Goal: Task Accomplishment & Management: Use online tool/utility

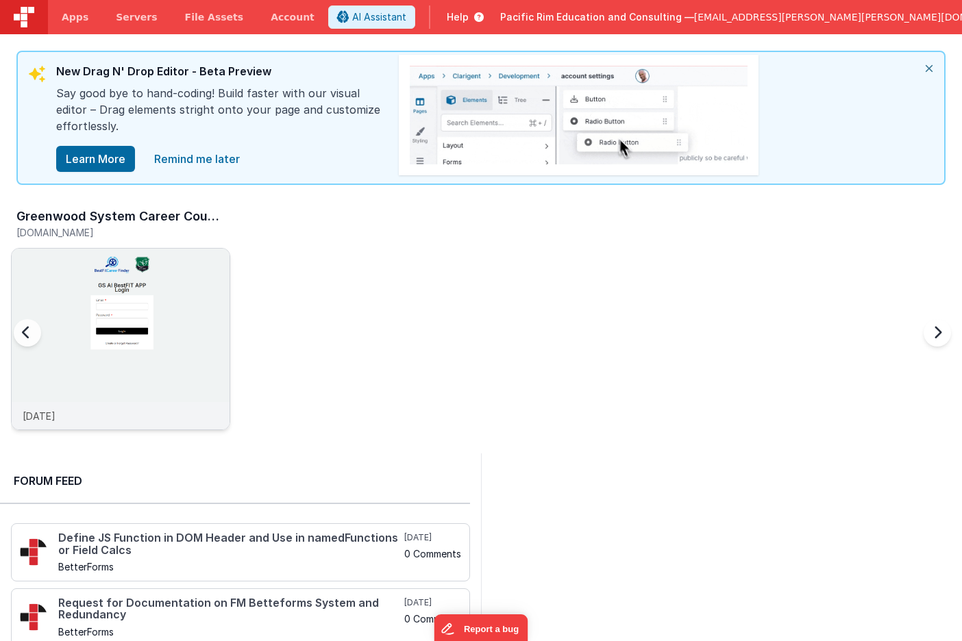
click at [90, 312] on img at bounding box center [121, 358] width 218 height 218
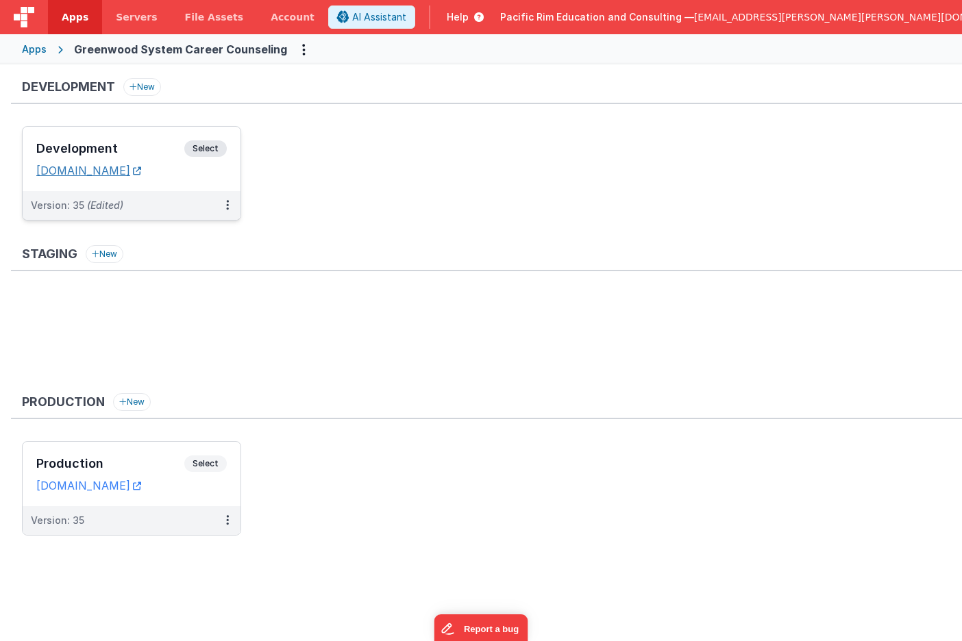
click at [138, 168] on link "[DOMAIN_NAME]" at bounding box center [88, 171] width 105 height 14
click at [137, 173] on link "[DOMAIN_NAME]" at bounding box center [88, 171] width 105 height 14
click at [209, 146] on span "Select" at bounding box center [205, 148] width 42 height 16
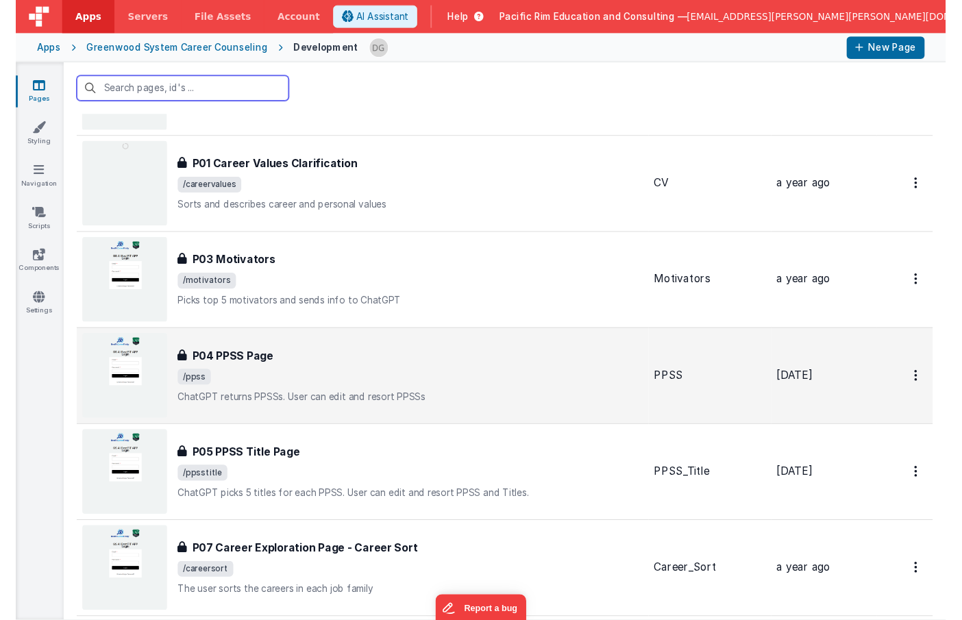
scroll to position [116, 0]
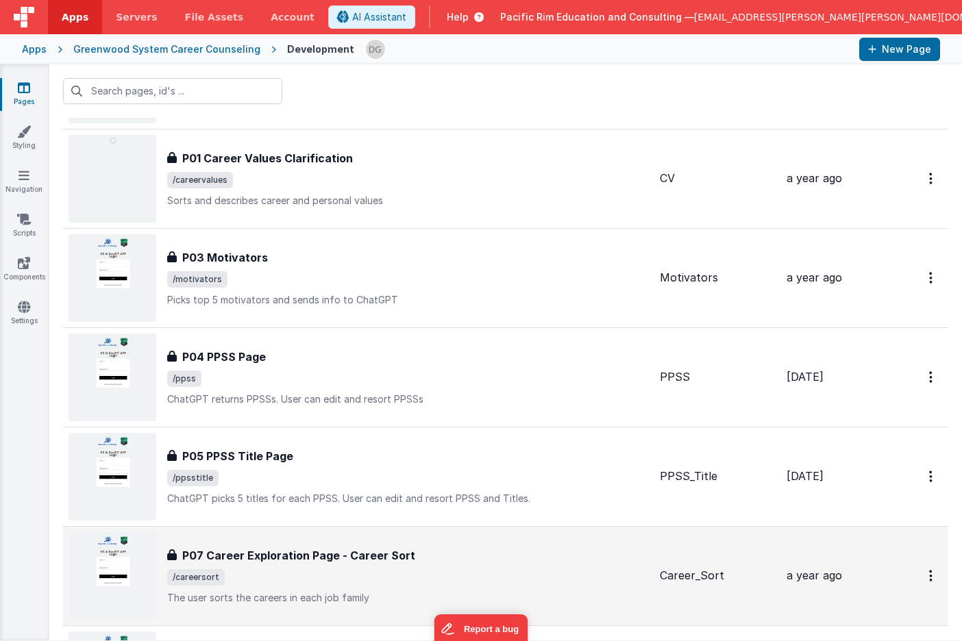
click at [433, 555] on div "P07 Career Exploration Page - Career Sort" at bounding box center [408, 555] width 482 height 16
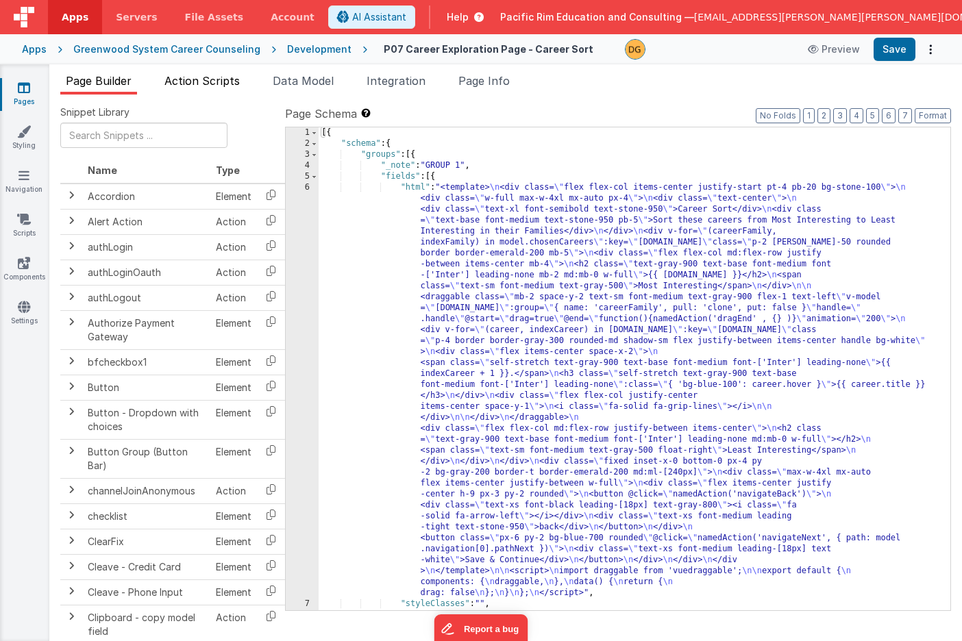
click at [195, 77] on span "Action Scripts" at bounding box center [201, 81] width 75 height 14
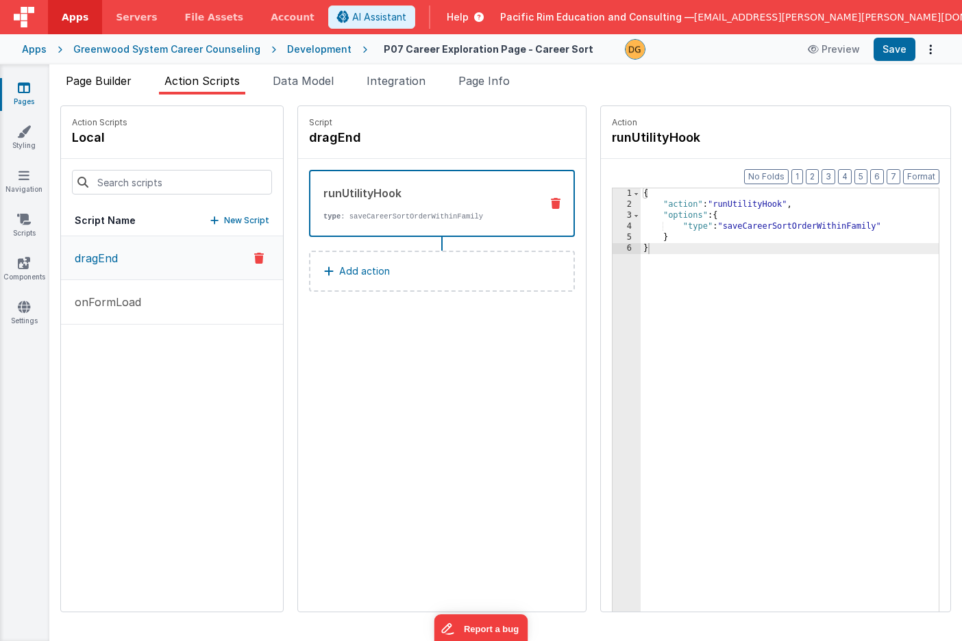
click at [112, 82] on span "Page Builder" at bounding box center [99, 81] width 66 height 14
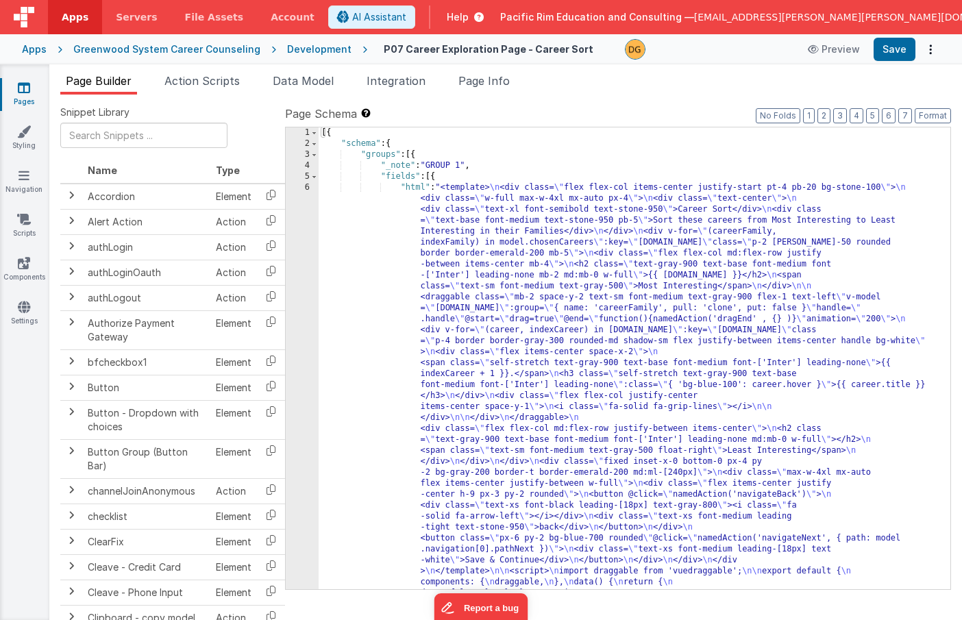
scroll to position [1616, 0]
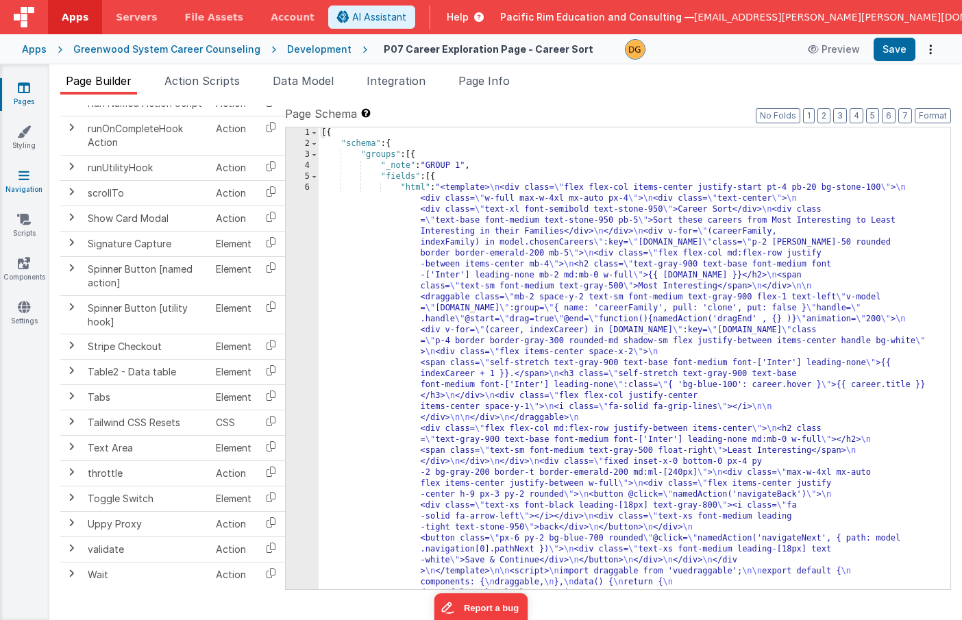
click at [21, 181] on icon at bounding box center [24, 176] width 11 height 14
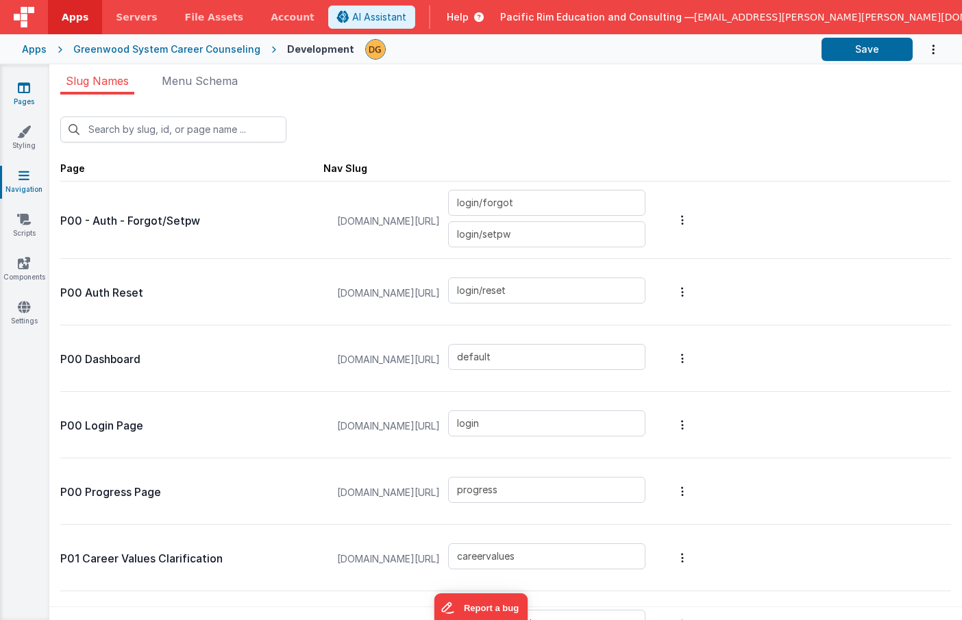
click at [25, 92] on icon at bounding box center [24, 88] width 12 height 14
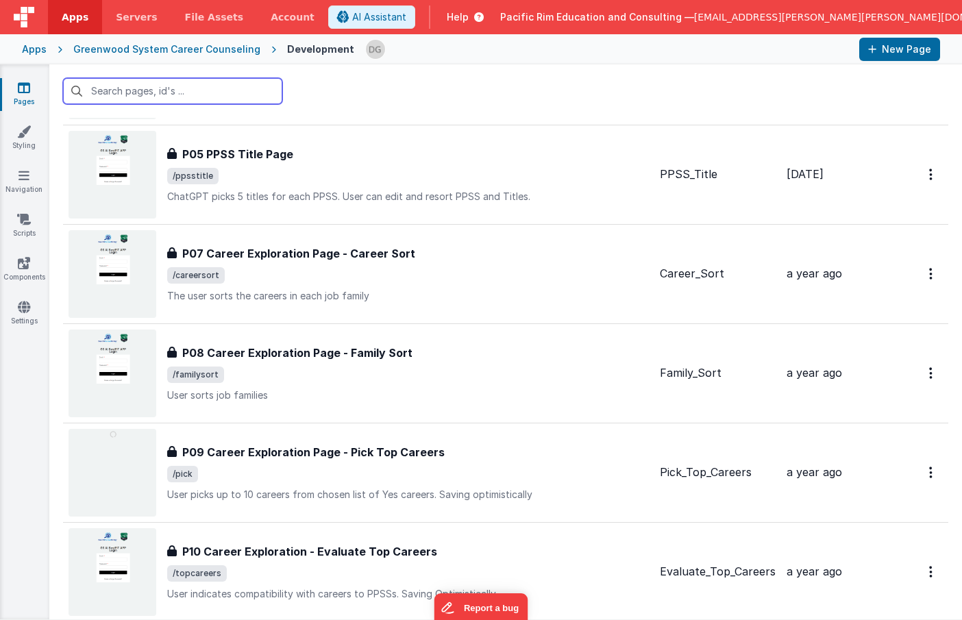
scroll to position [267, 0]
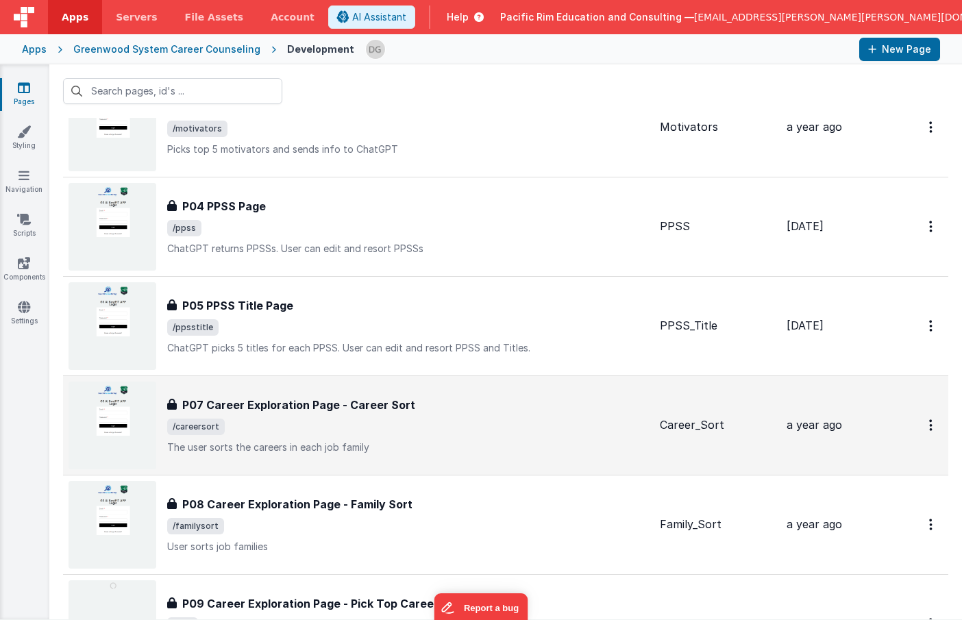
click at [456, 444] on p "The user sorts the careers in each job family" at bounding box center [408, 448] width 482 height 14
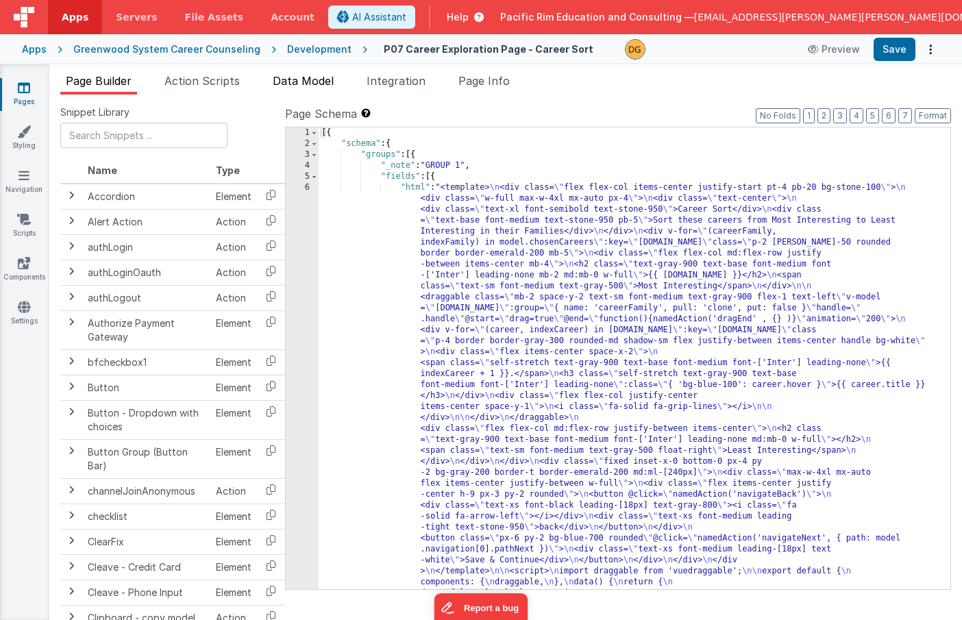
click at [316, 81] on span "Data Model" at bounding box center [303, 81] width 61 height 14
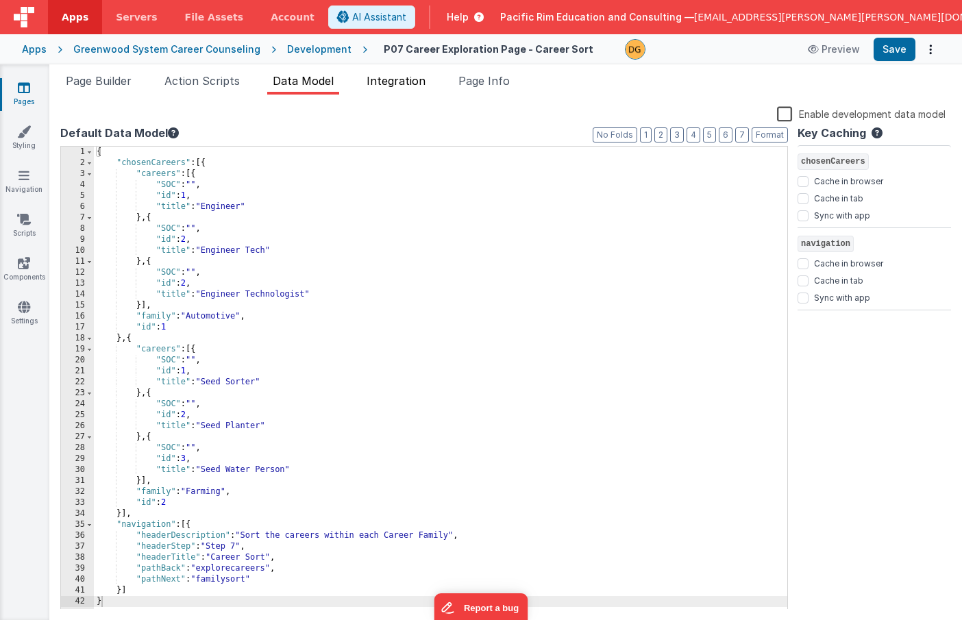
click at [393, 86] on span "Integration" at bounding box center [396, 81] width 59 height 14
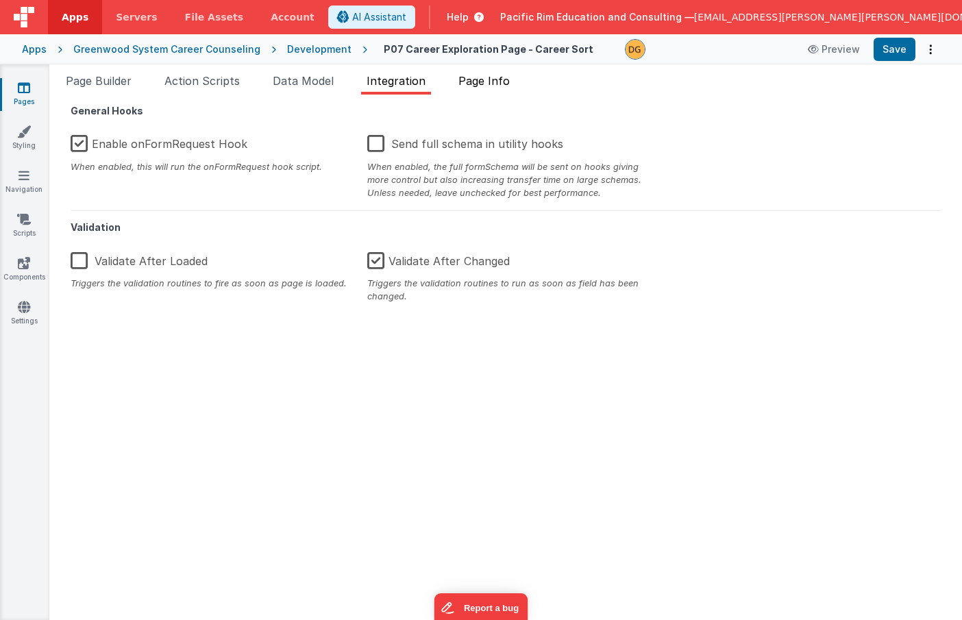
click at [492, 82] on span "Page Info" at bounding box center [483, 81] width 51 height 14
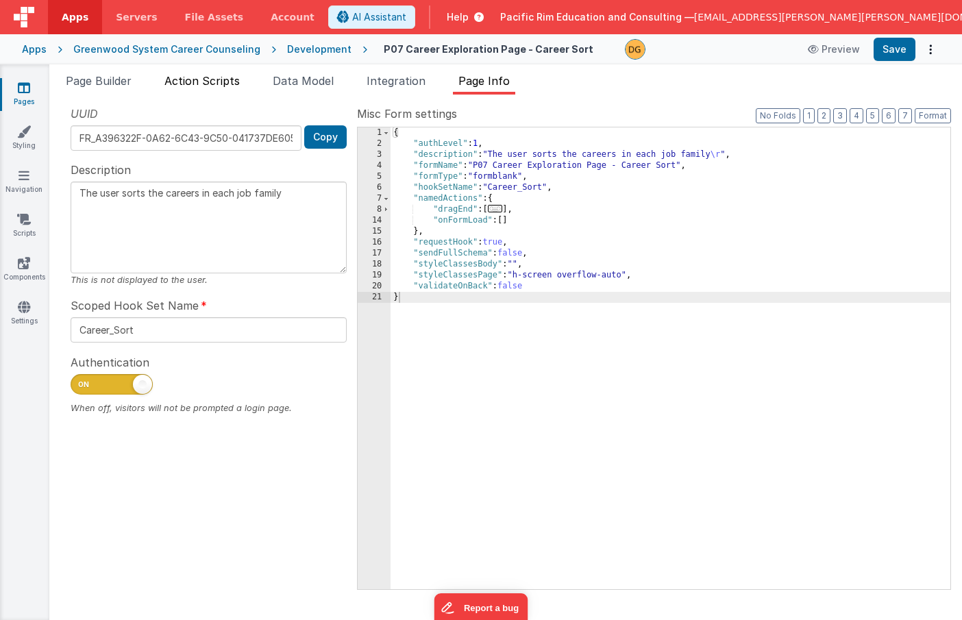
click at [218, 76] on span "Action Scripts" at bounding box center [201, 81] width 75 height 14
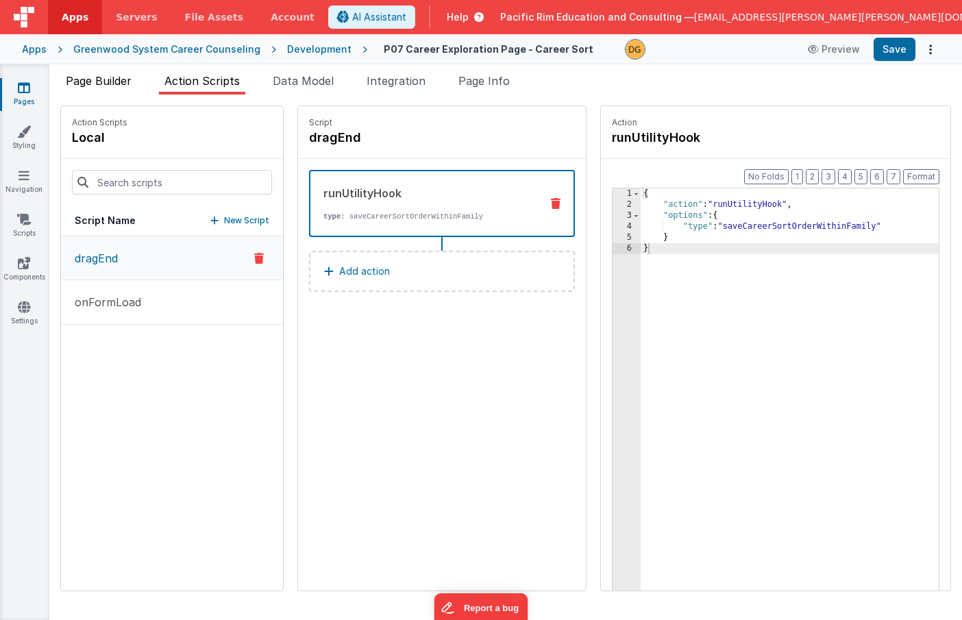
click at [80, 78] on span "Page Builder" at bounding box center [99, 81] width 66 height 14
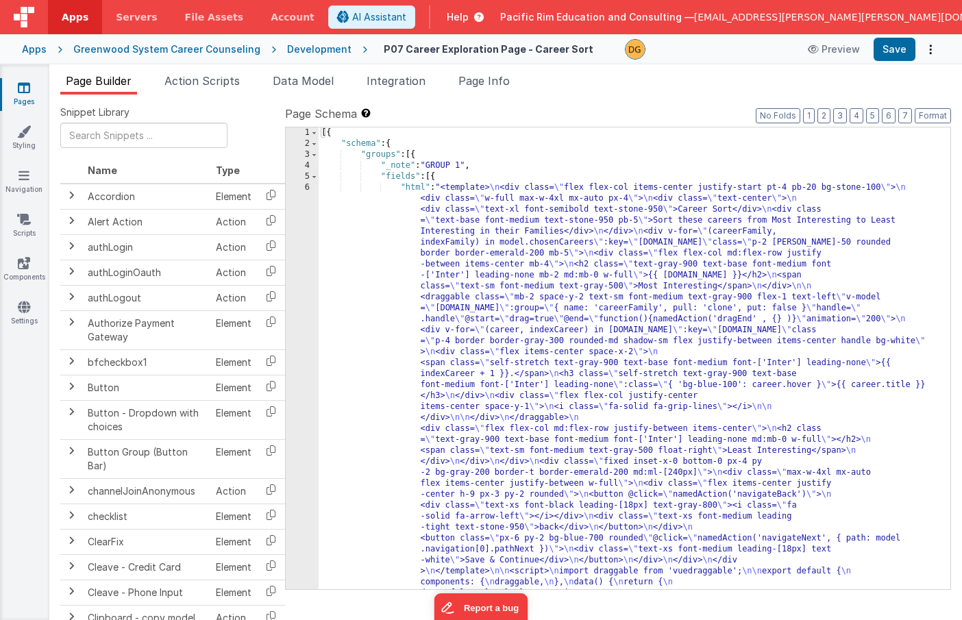
click at [291, 50] on div "Development" at bounding box center [319, 49] width 64 height 14
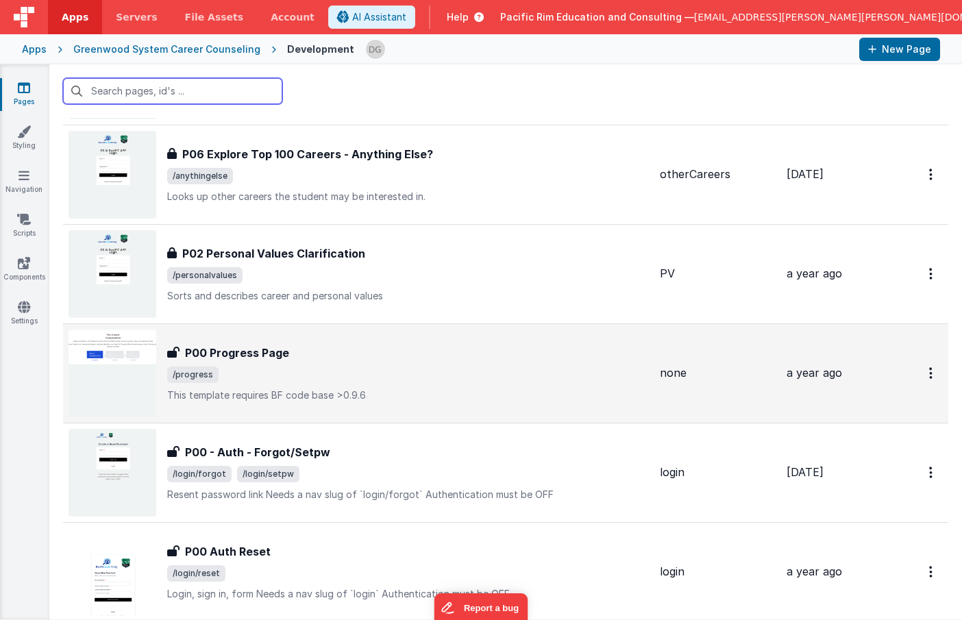
scroll to position [1121, 0]
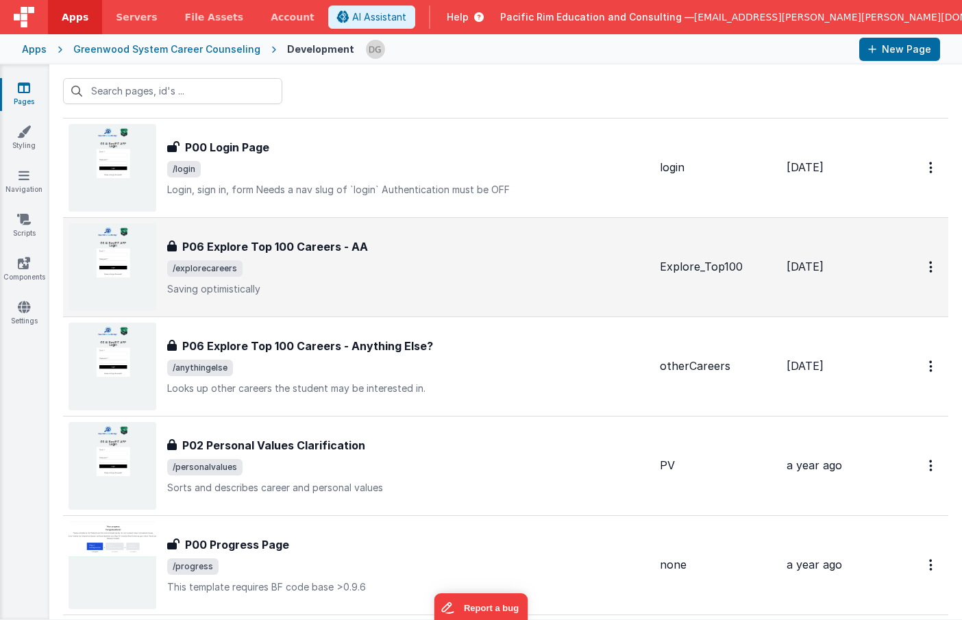
click at [303, 260] on span "/explorecareers" at bounding box center [408, 268] width 482 height 16
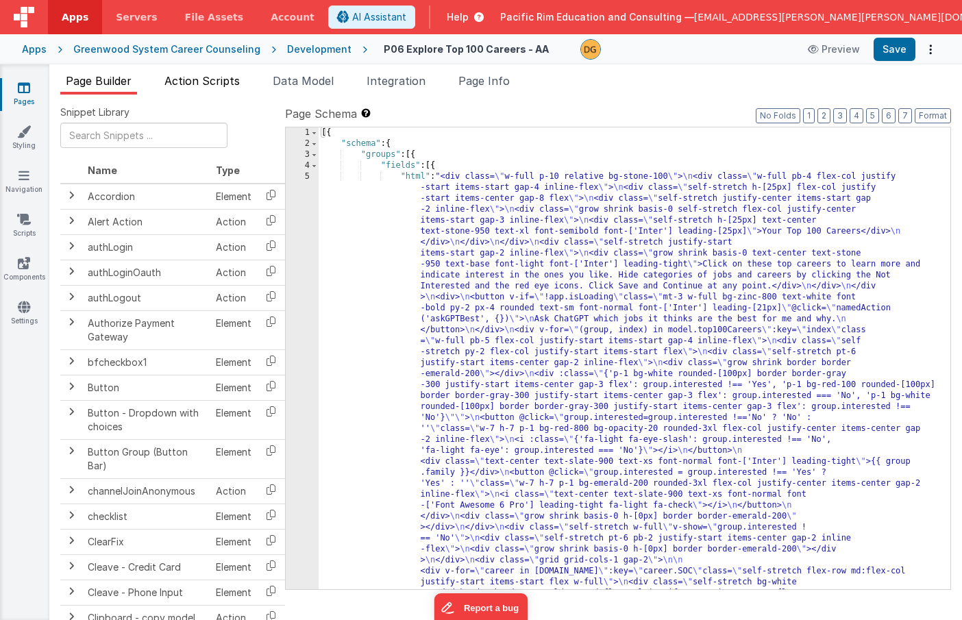
click at [217, 80] on span "Action Scripts" at bounding box center [201, 81] width 75 height 14
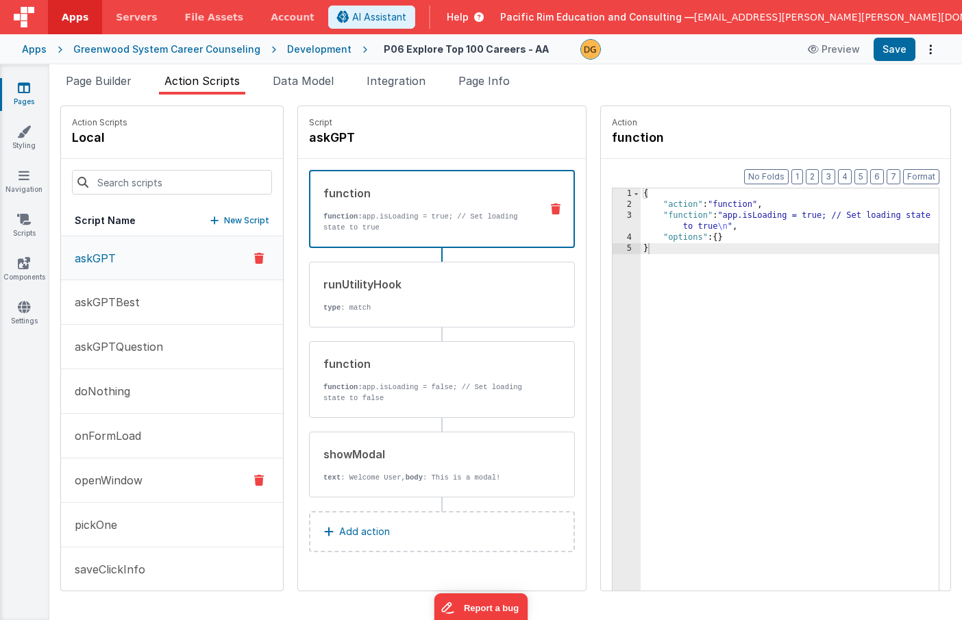
click at [160, 484] on button "openWindow" at bounding box center [172, 480] width 222 height 45
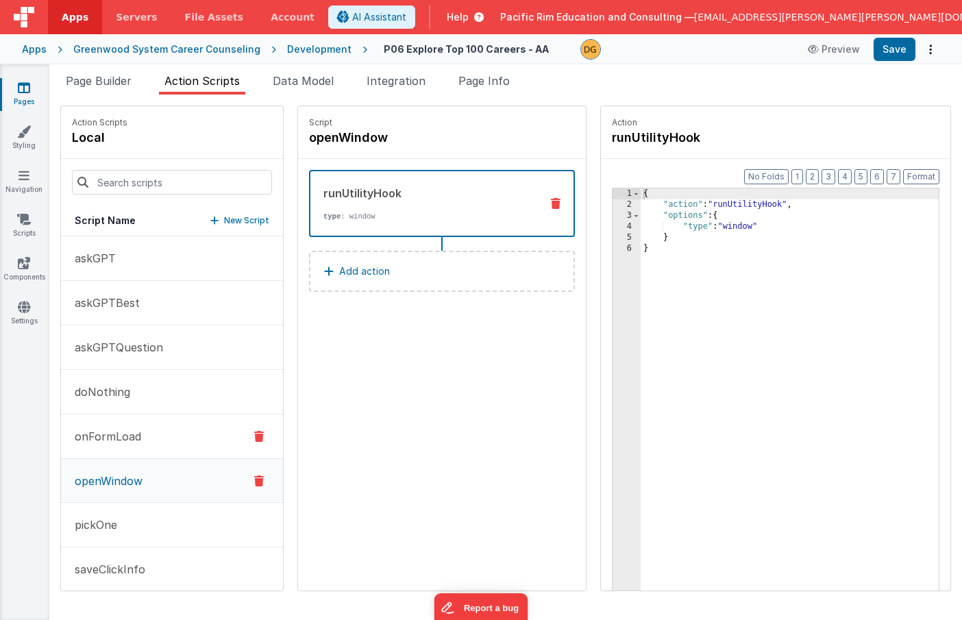
click at [147, 436] on button "onFormLoad" at bounding box center [172, 437] width 222 height 45
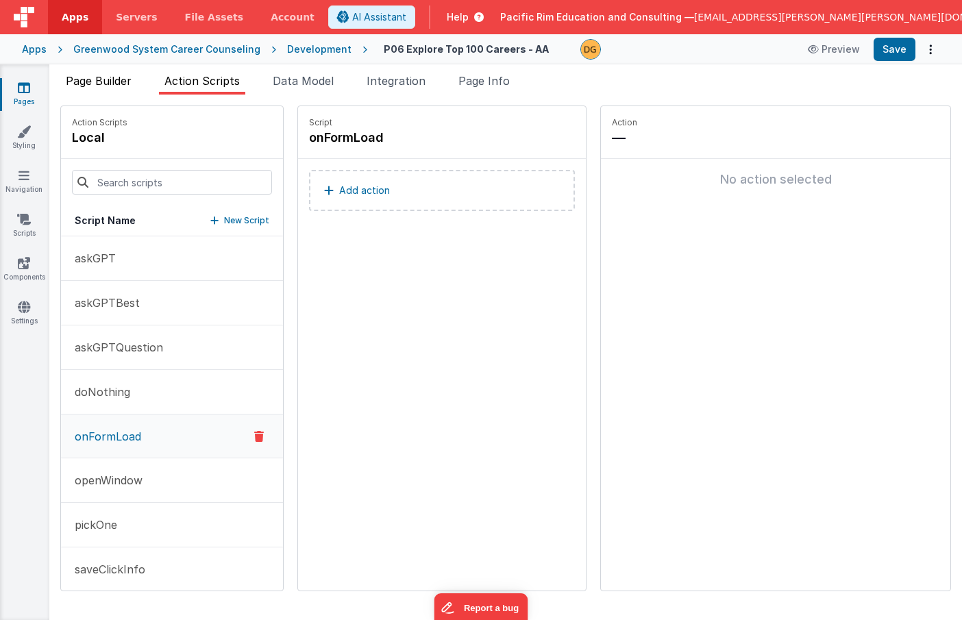
click at [109, 79] on span "Page Builder" at bounding box center [99, 81] width 66 height 14
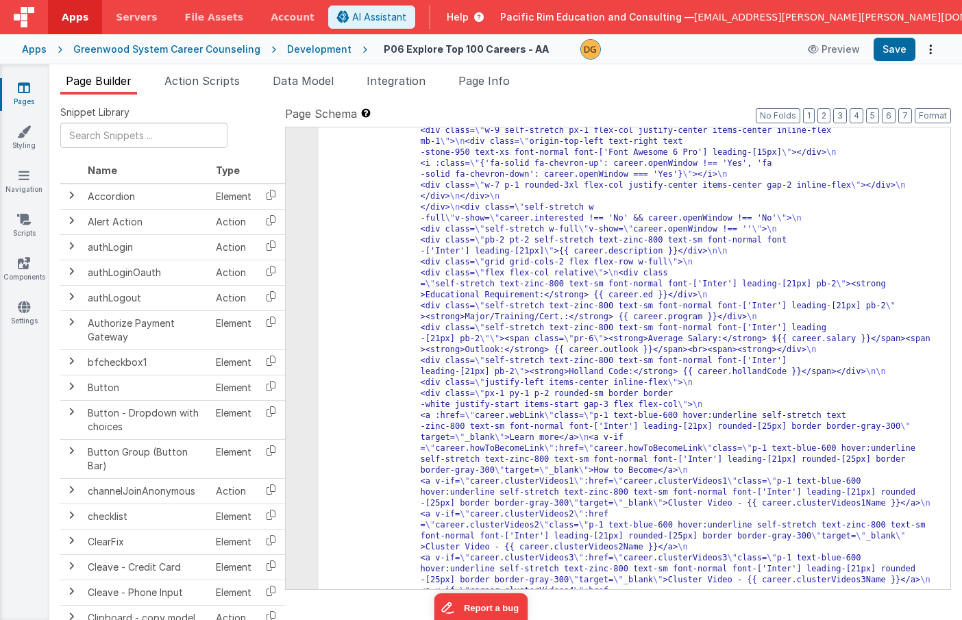
scroll to position [835, 0]
click at [198, 82] on span "Action Scripts" at bounding box center [201, 81] width 75 height 14
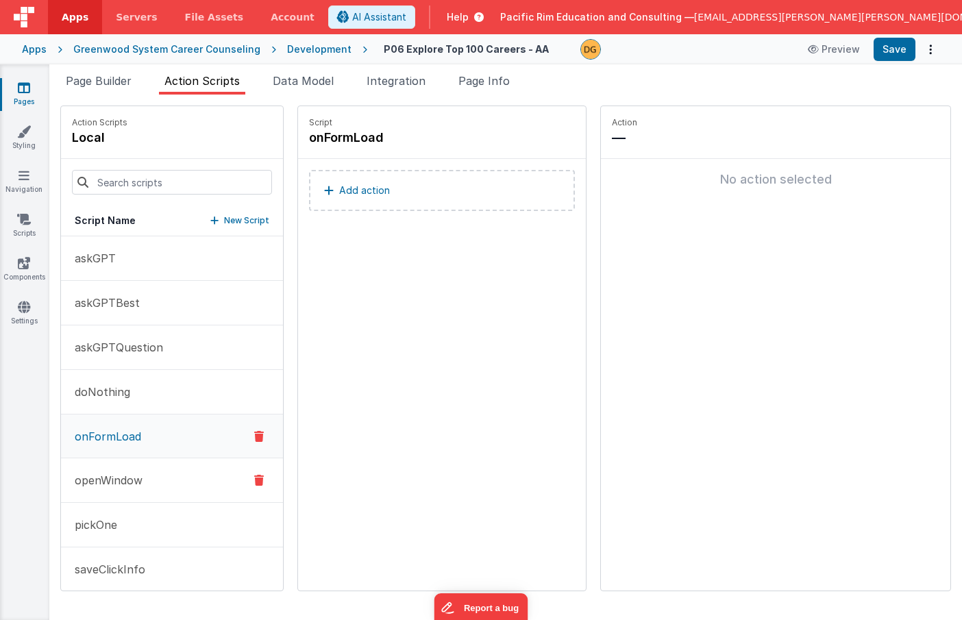
click at [166, 484] on button "openWindow" at bounding box center [172, 480] width 222 height 45
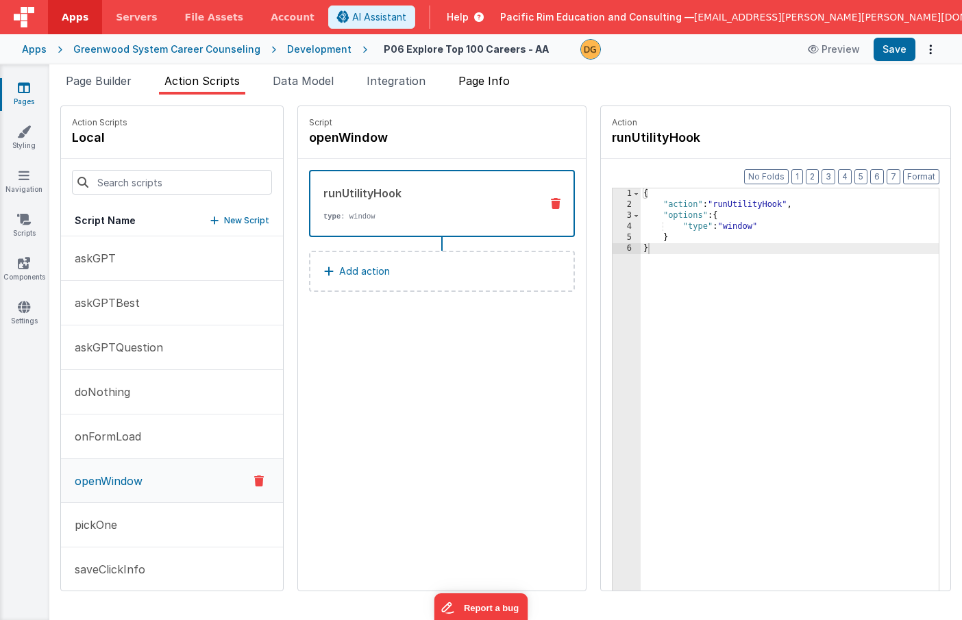
click at [503, 82] on span "Page Info" at bounding box center [483, 81] width 51 height 14
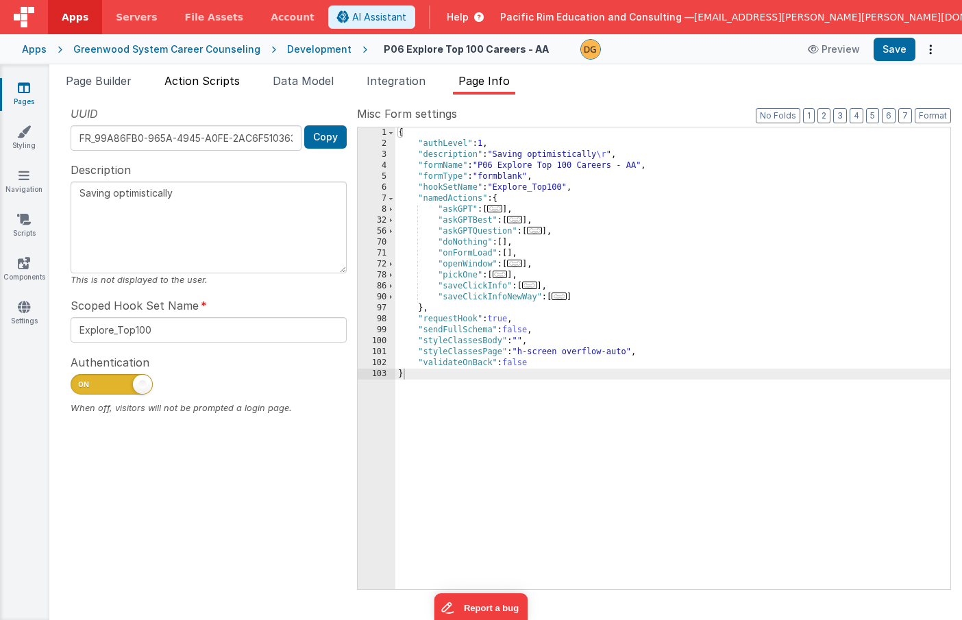
click at [201, 81] on span "Action Scripts" at bounding box center [201, 81] width 75 height 14
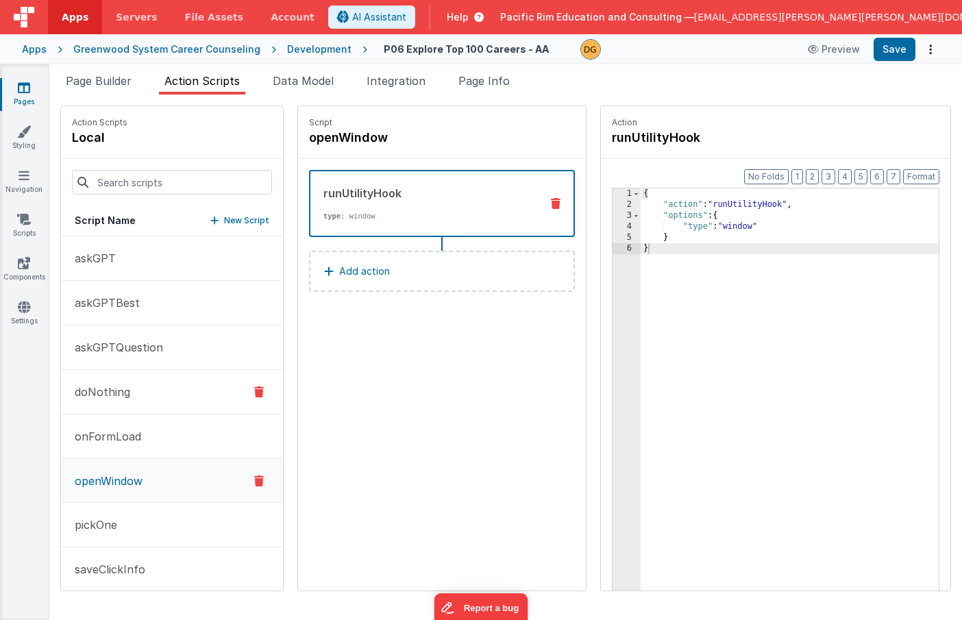
click at [173, 394] on button "doNothing" at bounding box center [172, 392] width 222 height 45
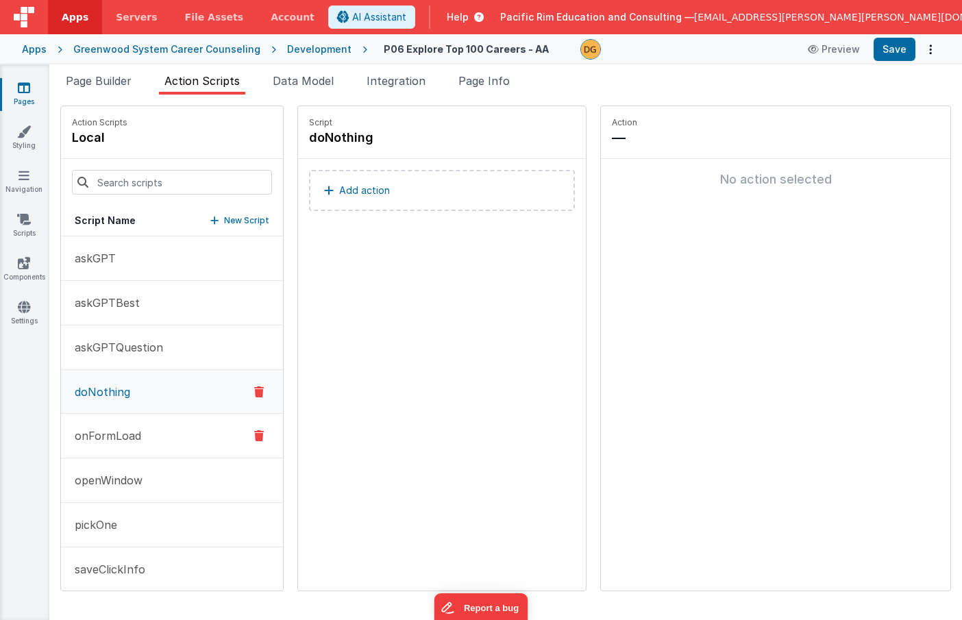
click at [168, 434] on button "onFormLoad" at bounding box center [172, 436] width 222 height 45
click at [164, 483] on button "openWindow" at bounding box center [172, 480] width 222 height 45
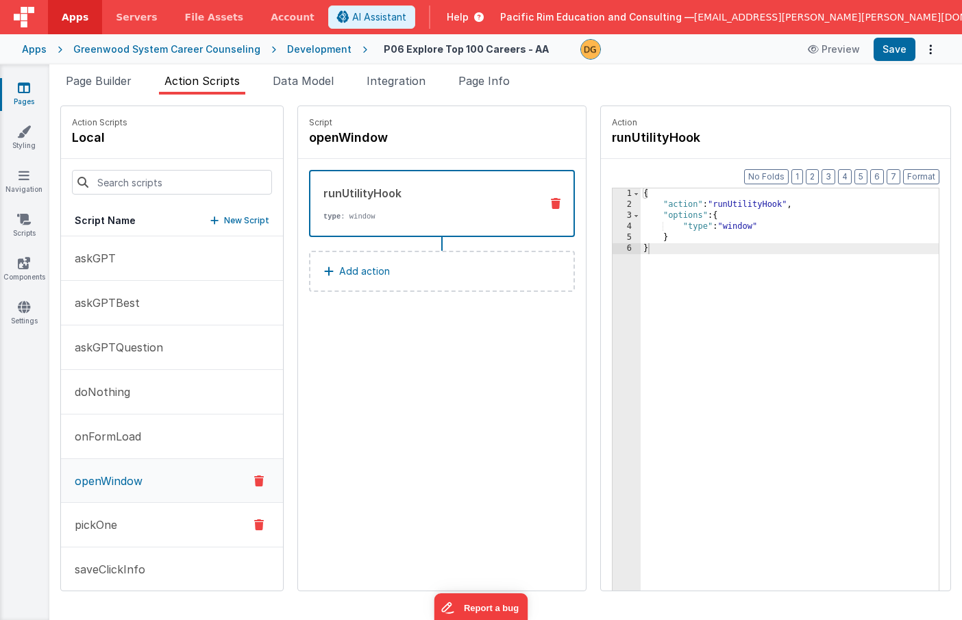
click at [156, 525] on button "pickOne" at bounding box center [172, 525] width 222 height 45
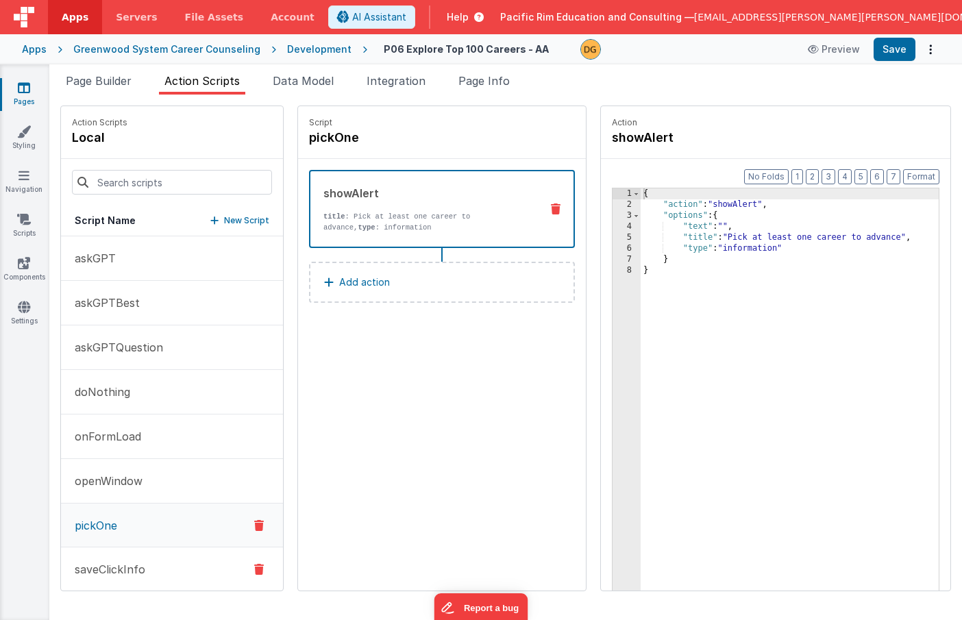
click at [152, 565] on button "saveClickInfo" at bounding box center [172, 569] width 222 height 45
